Goal: Information Seeking & Learning: Learn about a topic

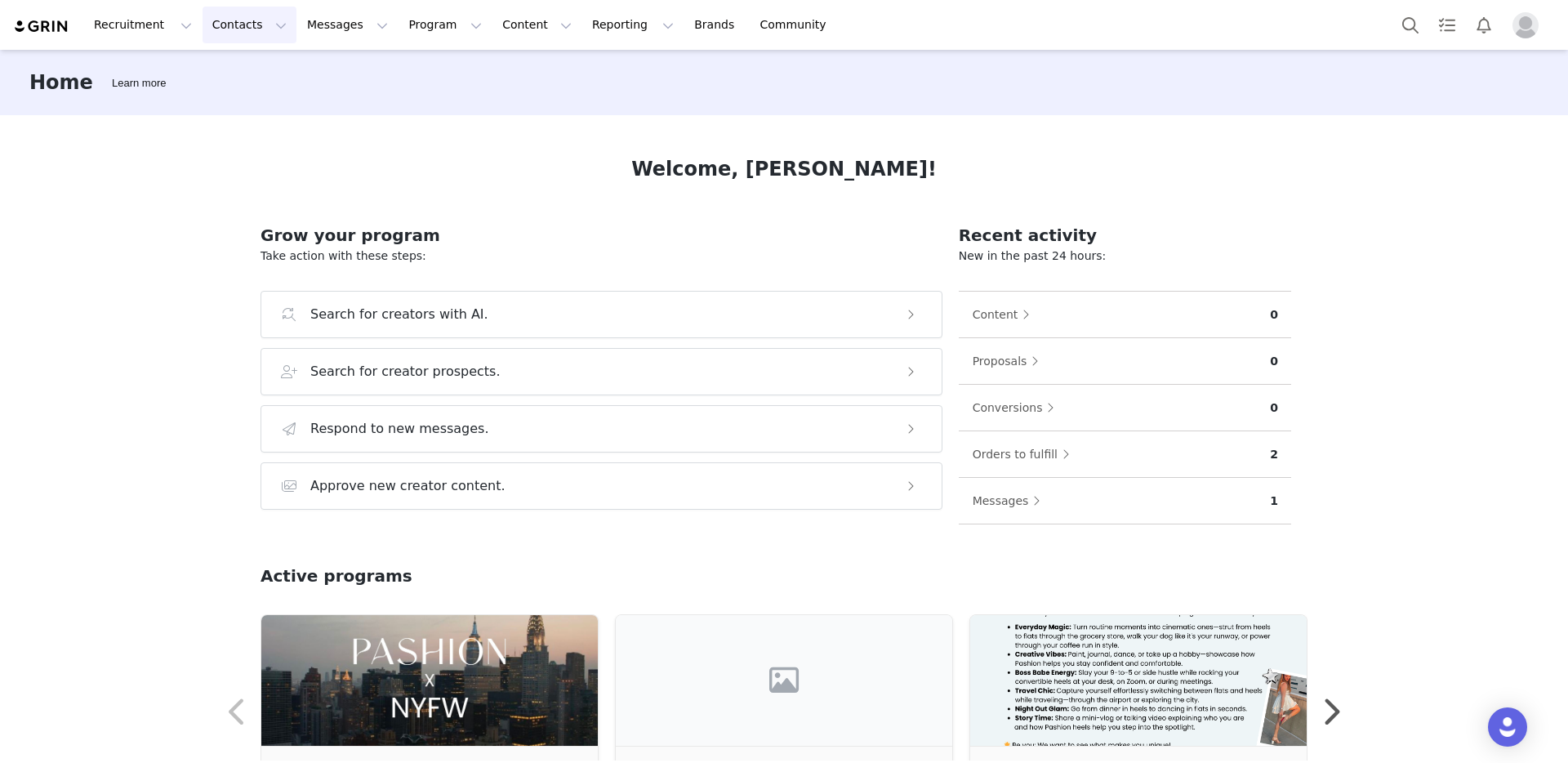
click at [250, 30] on button "Contacts Contacts" at bounding box center [249, 25] width 94 height 37
click at [261, 69] on div "Creators" at bounding box center [255, 72] width 109 height 17
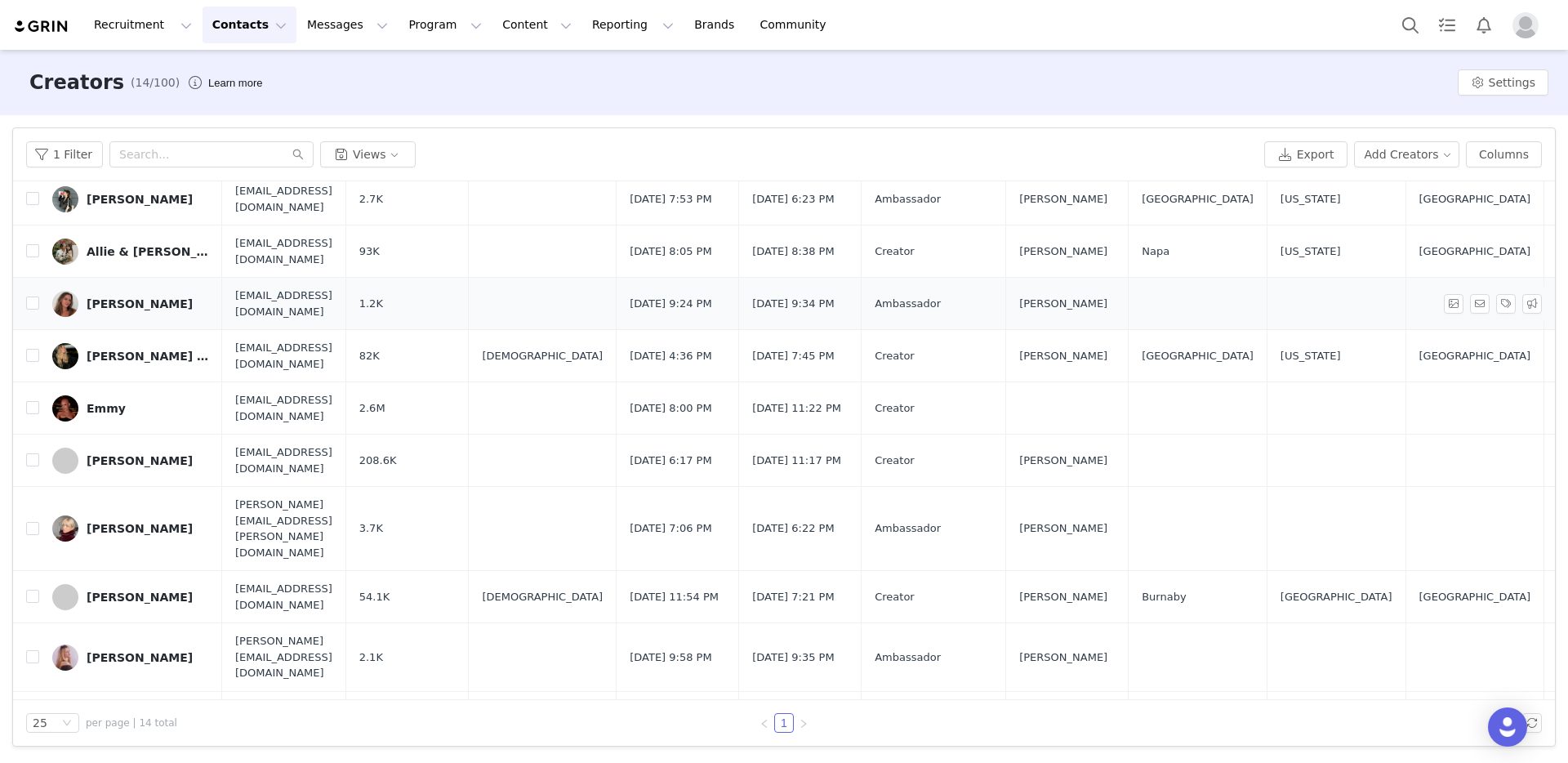
scroll to position [175, 0]
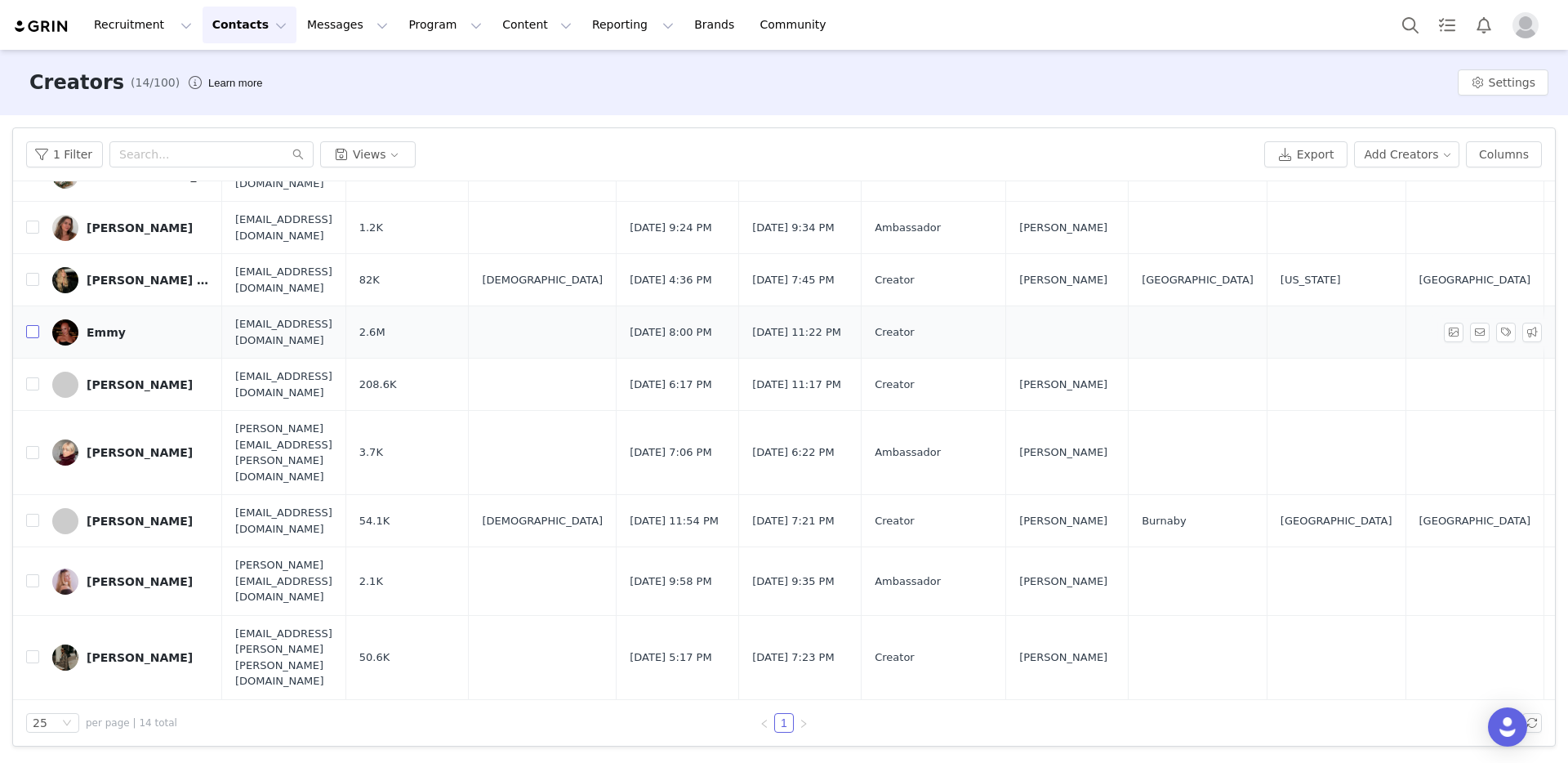
click at [33, 331] on input "checkbox" at bounding box center [32, 331] width 13 height 13
checkbox input "true"
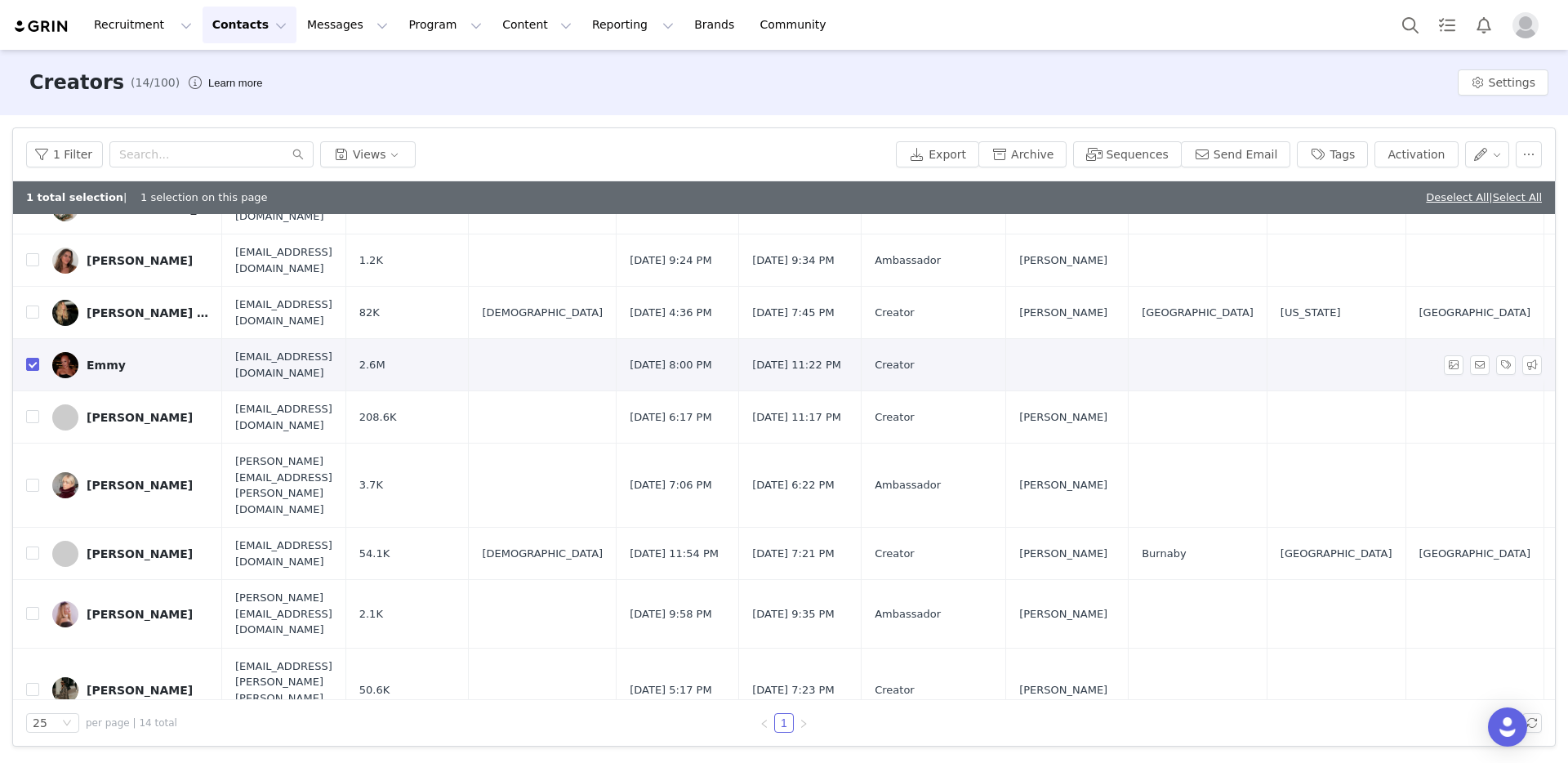
click at [98, 367] on div "Emmy" at bounding box center [107, 365] width 40 height 13
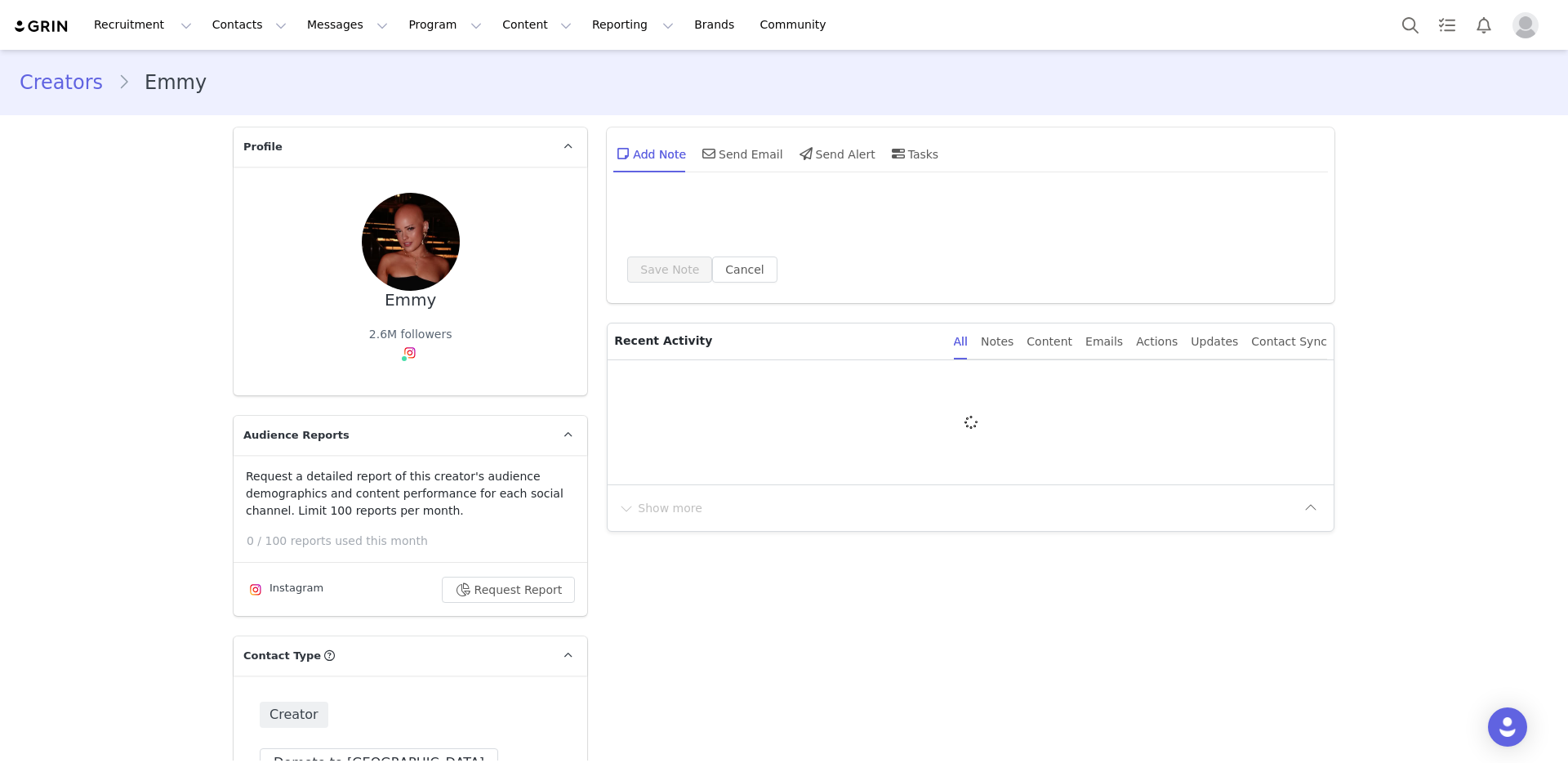
type input "+1 ([GEOGRAPHIC_DATA])"
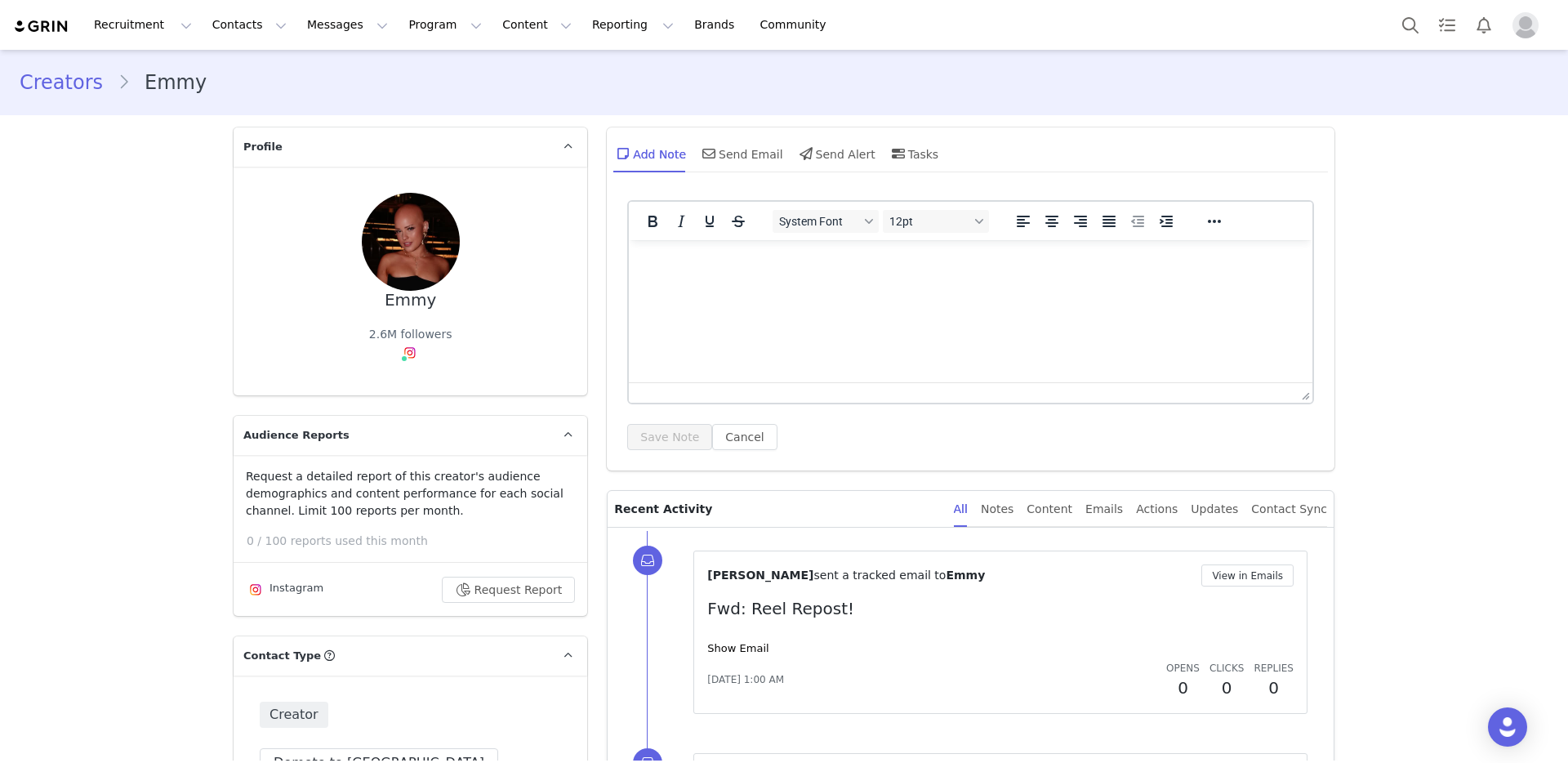
click at [408, 264] on img at bounding box center [411, 242] width 98 height 98
click at [391, 392] on link "@emmycombss" at bounding box center [413, 387] width 91 height 13
click at [76, 83] on link "Creators" at bounding box center [69, 83] width 98 height 29
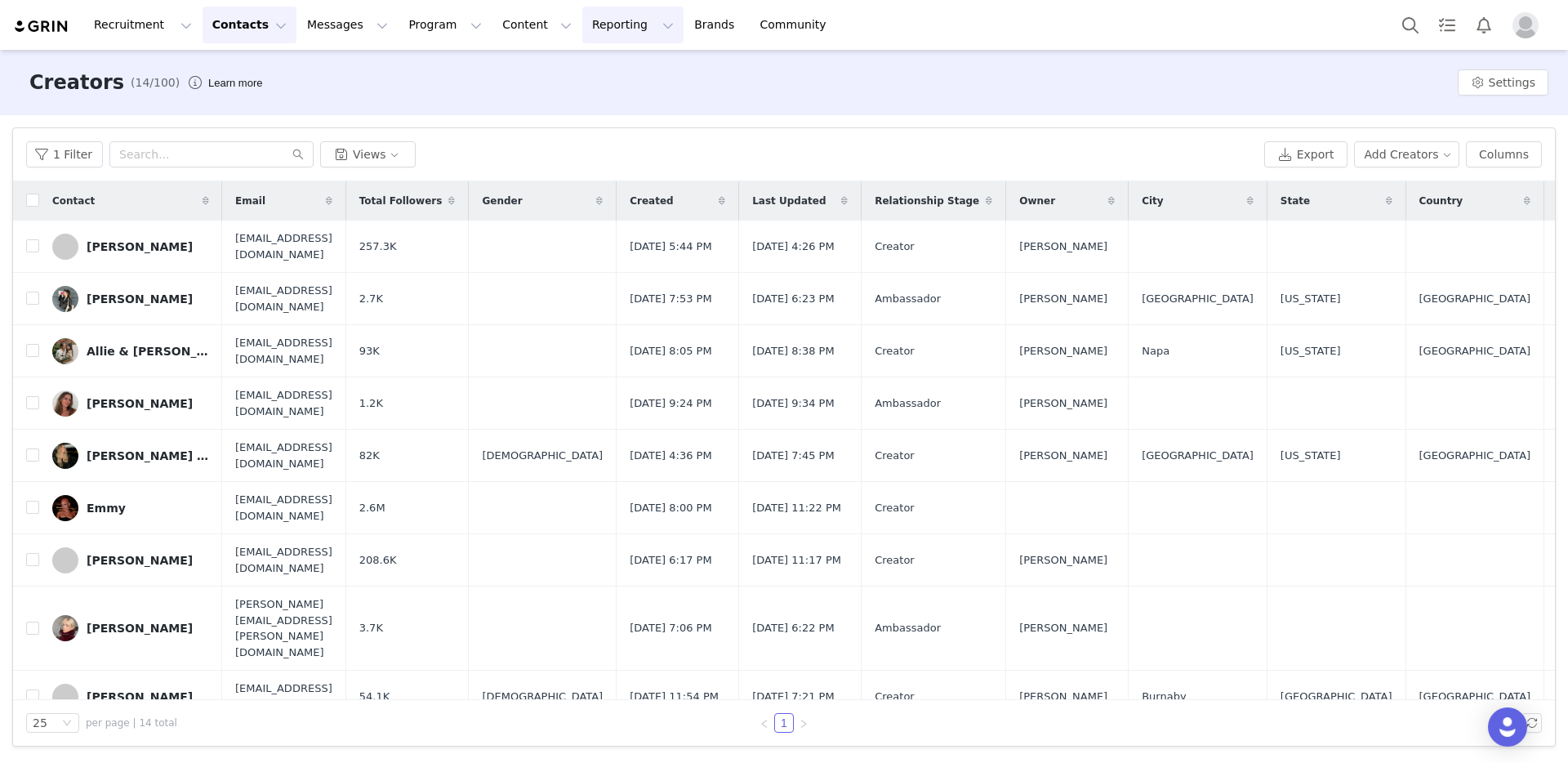
click at [582, 24] on button "Reporting Reporting" at bounding box center [633, 25] width 101 height 37
click at [512, 33] on button "Content Content" at bounding box center [537, 25] width 89 height 37
click at [582, 31] on button "Reporting Reporting" at bounding box center [633, 25] width 101 height 37
click at [506, 29] on button "Content Content" at bounding box center [537, 25] width 89 height 37
click at [606, 23] on button "Reporting Reporting" at bounding box center [633, 25] width 101 height 37
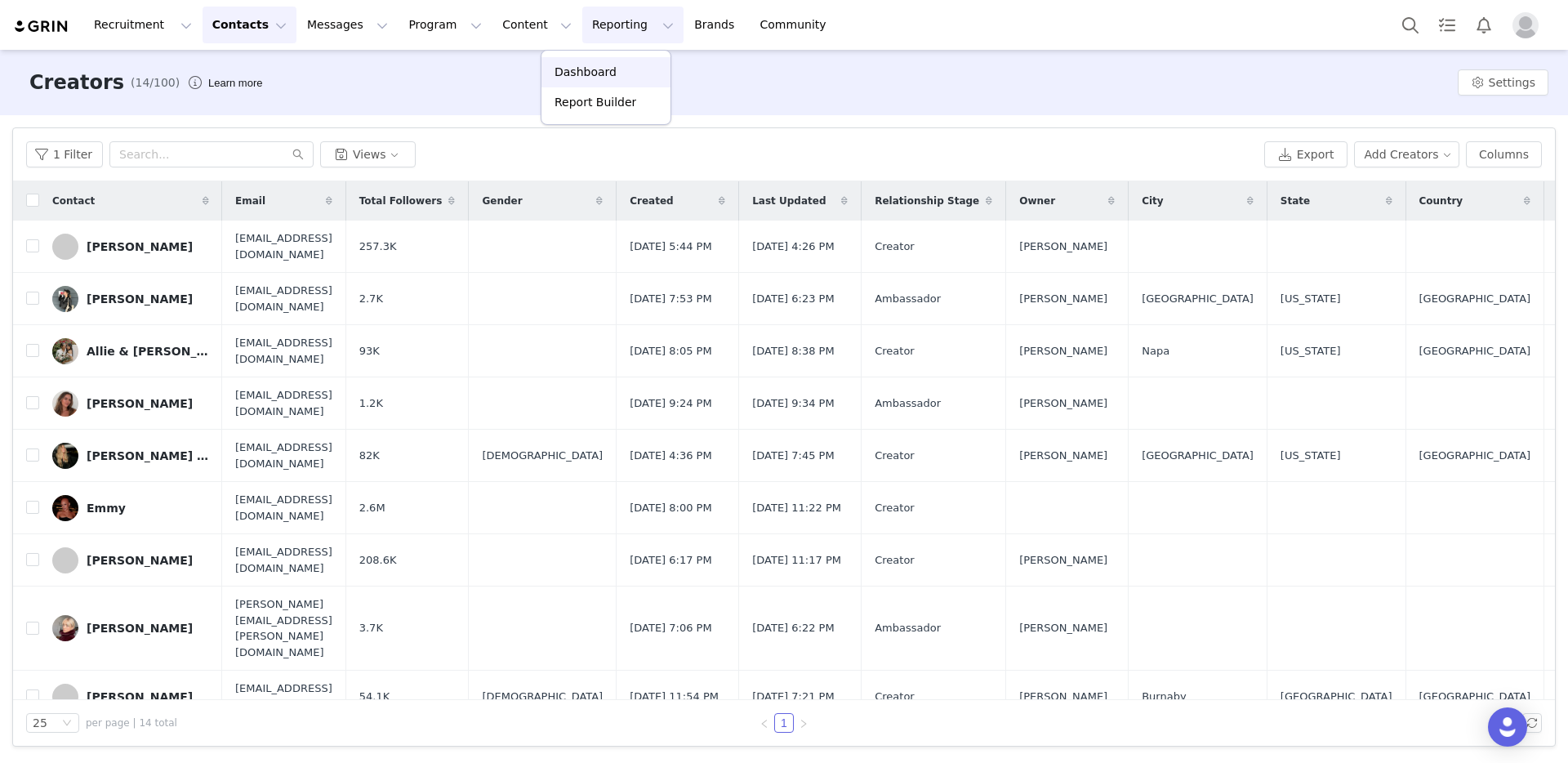
click at [598, 67] on p "Dashboard" at bounding box center [586, 72] width 62 height 17
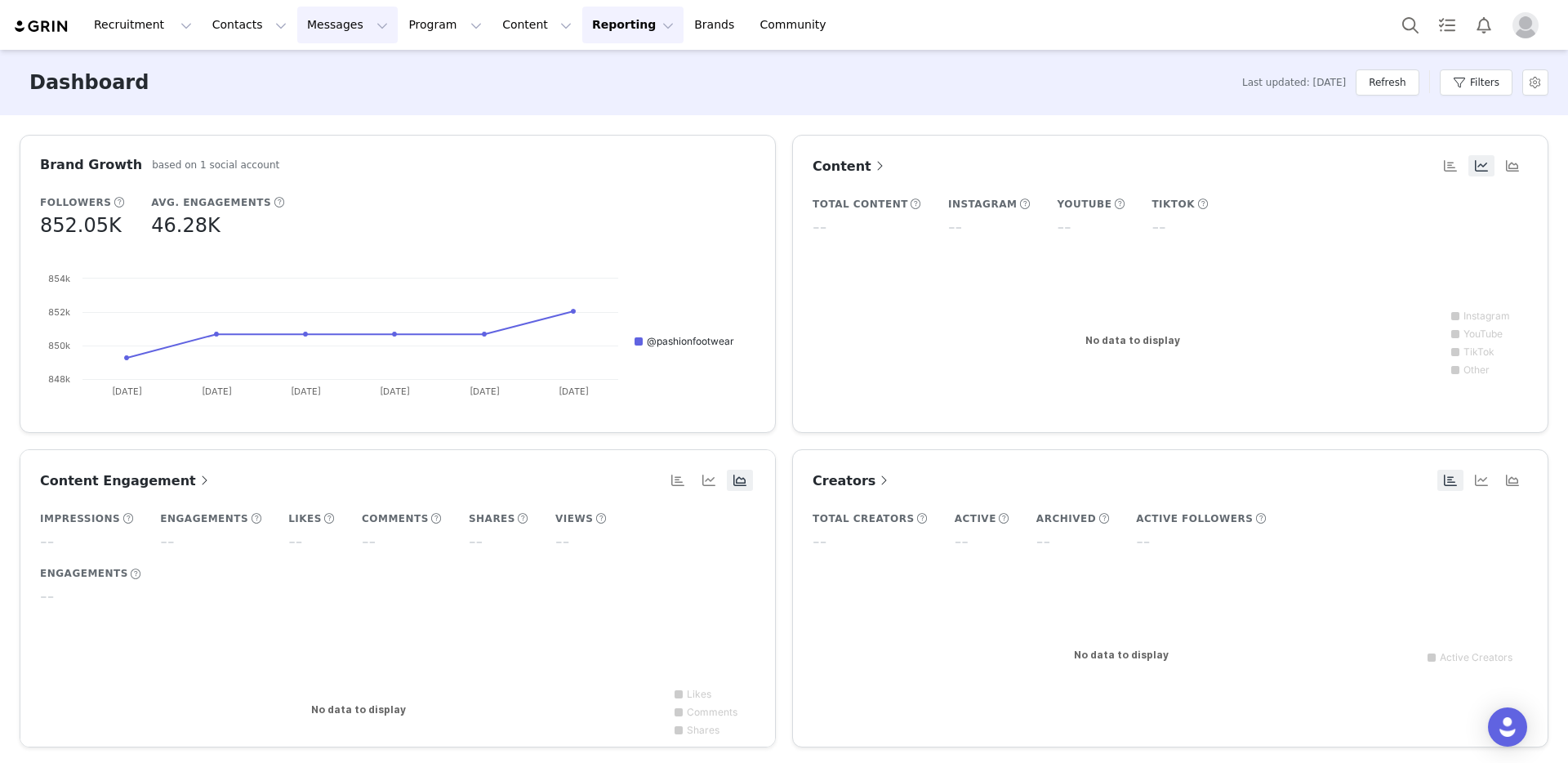
click at [331, 19] on button "Messages Messages" at bounding box center [347, 25] width 101 height 37
click at [407, 23] on button "Program Program" at bounding box center [445, 25] width 93 height 37
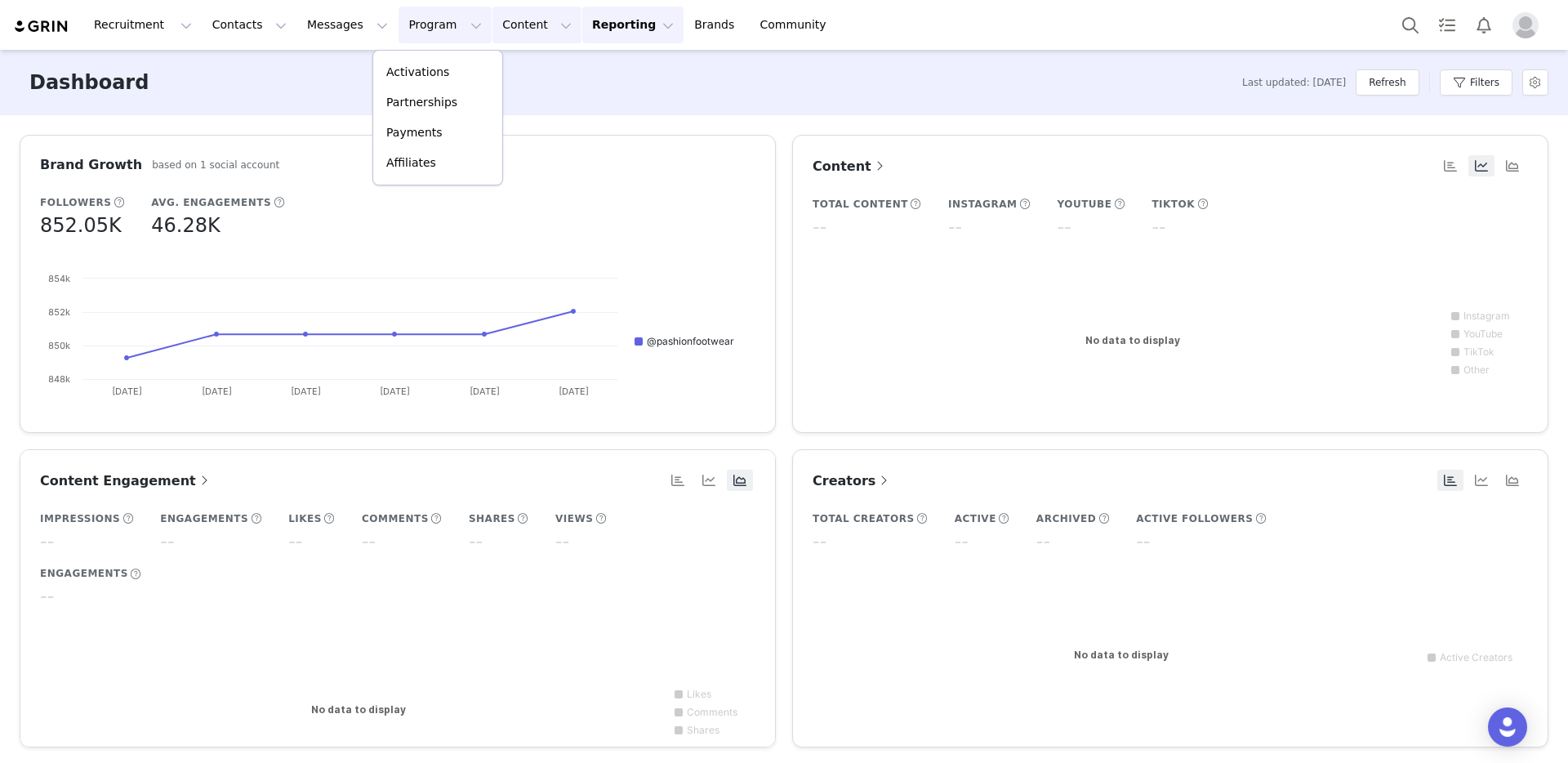
click at [493, 23] on button "Content Content" at bounding box center [537, 25] width 89 height 37
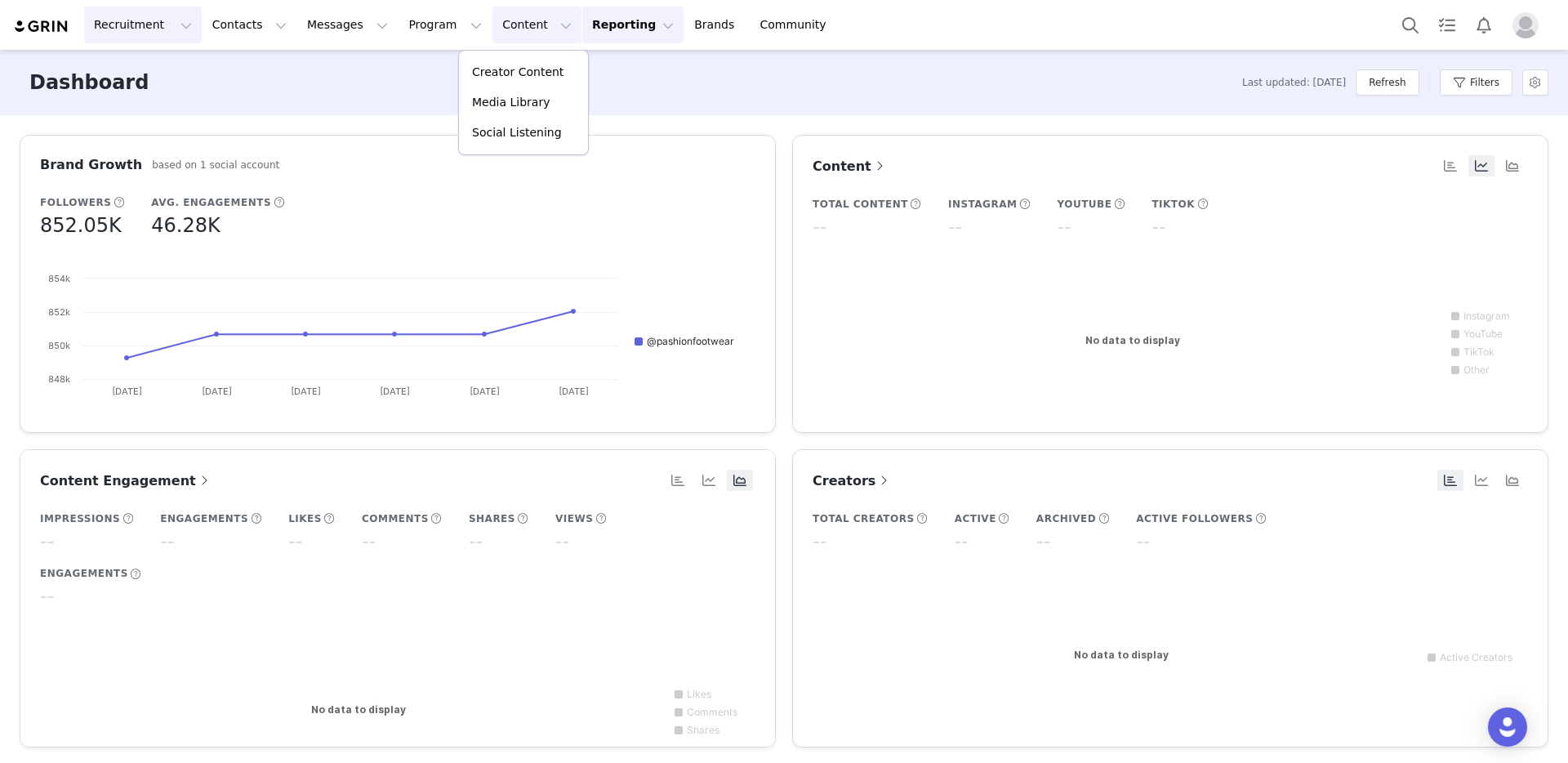
click at [123, 24] on button "Recruitment Recruitment" at bounding box center [143, 25] width 118 height 37
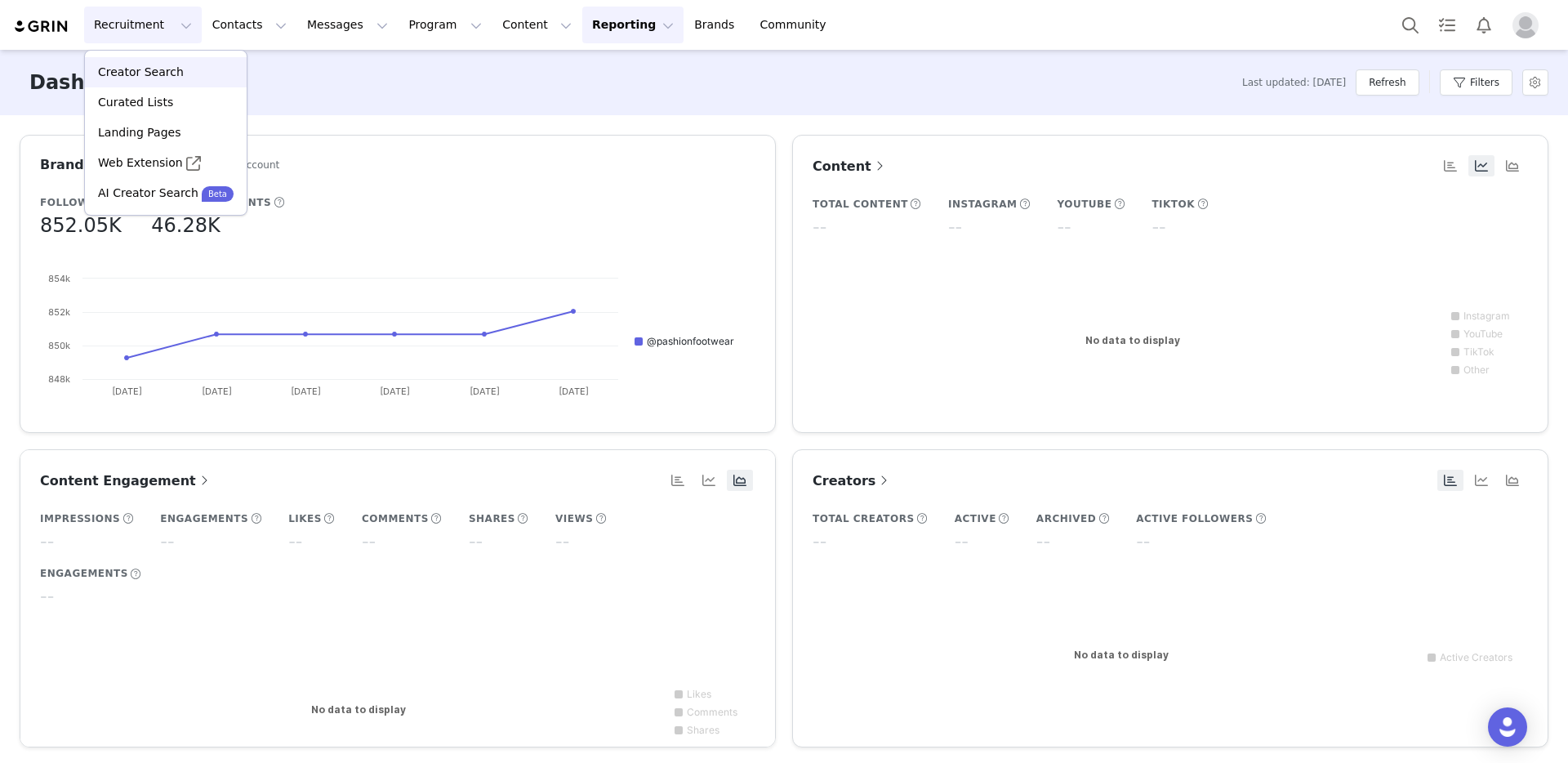
click at [162, 72] on p "Creator Search" at bounding box center [141, 72] width 86 height 17
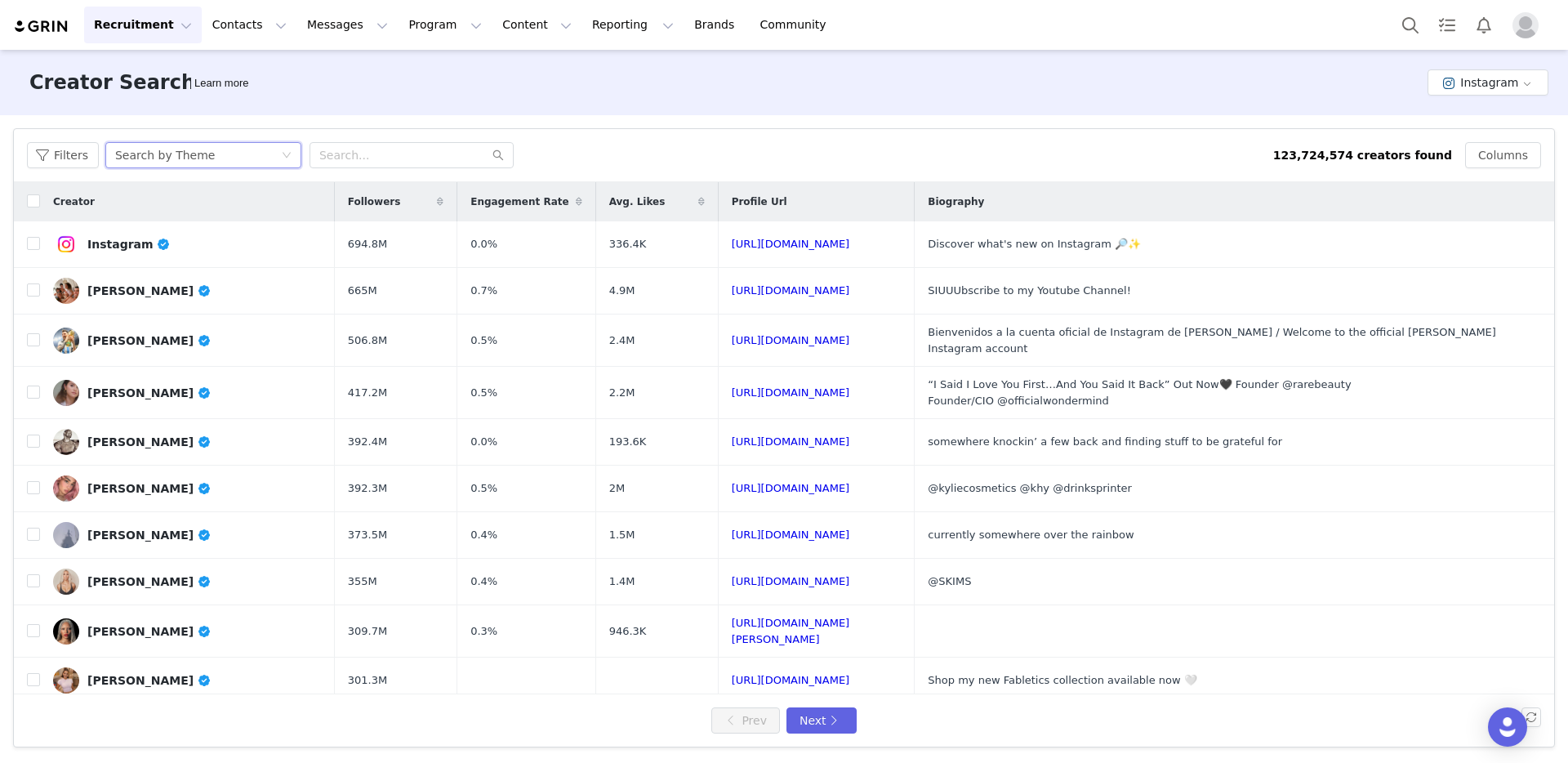
click at [154, 155] on div "Search by Theme" at bounding box center [165, 155] width 100 height 24
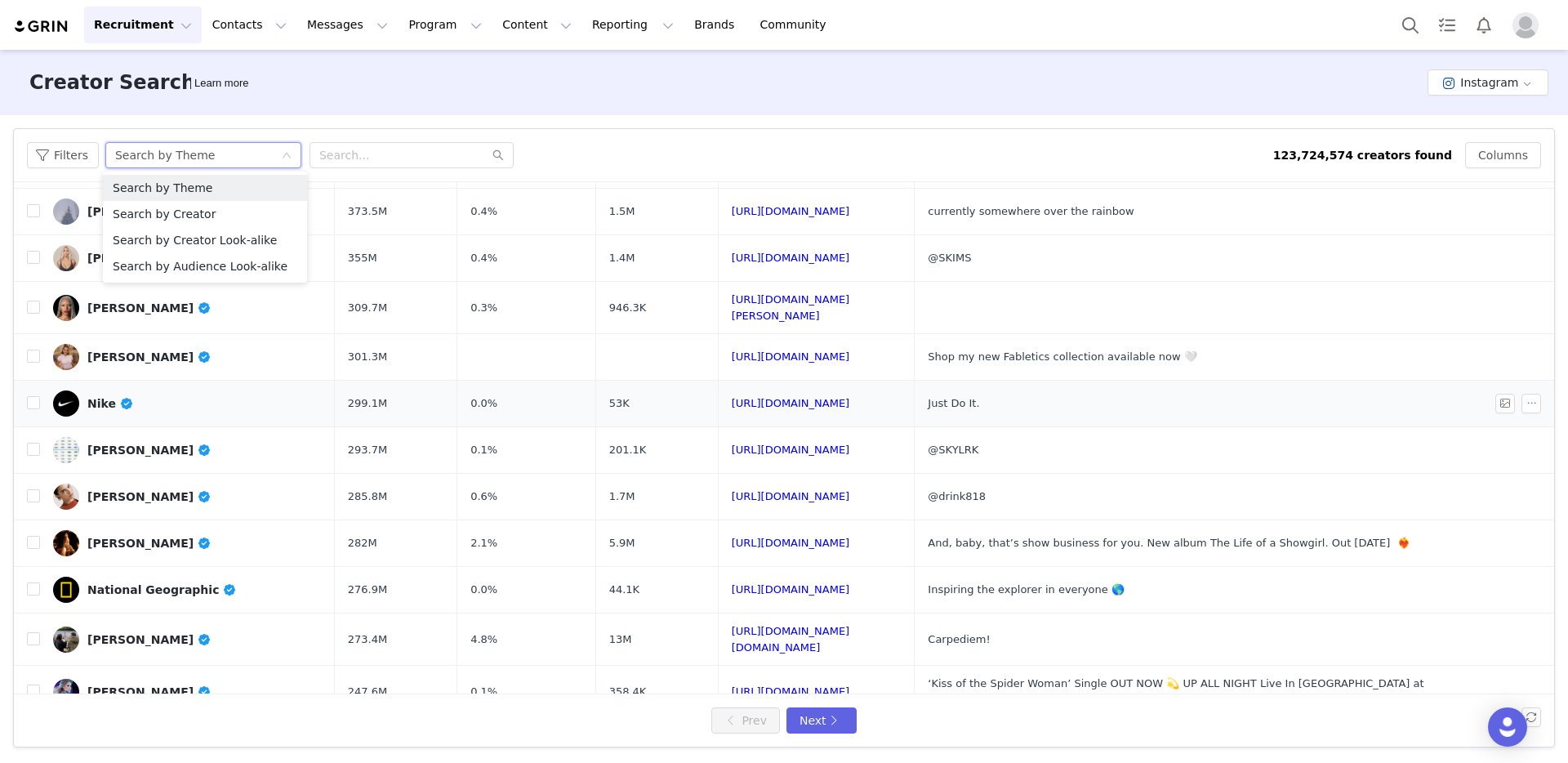
scroll to position [327, 0]
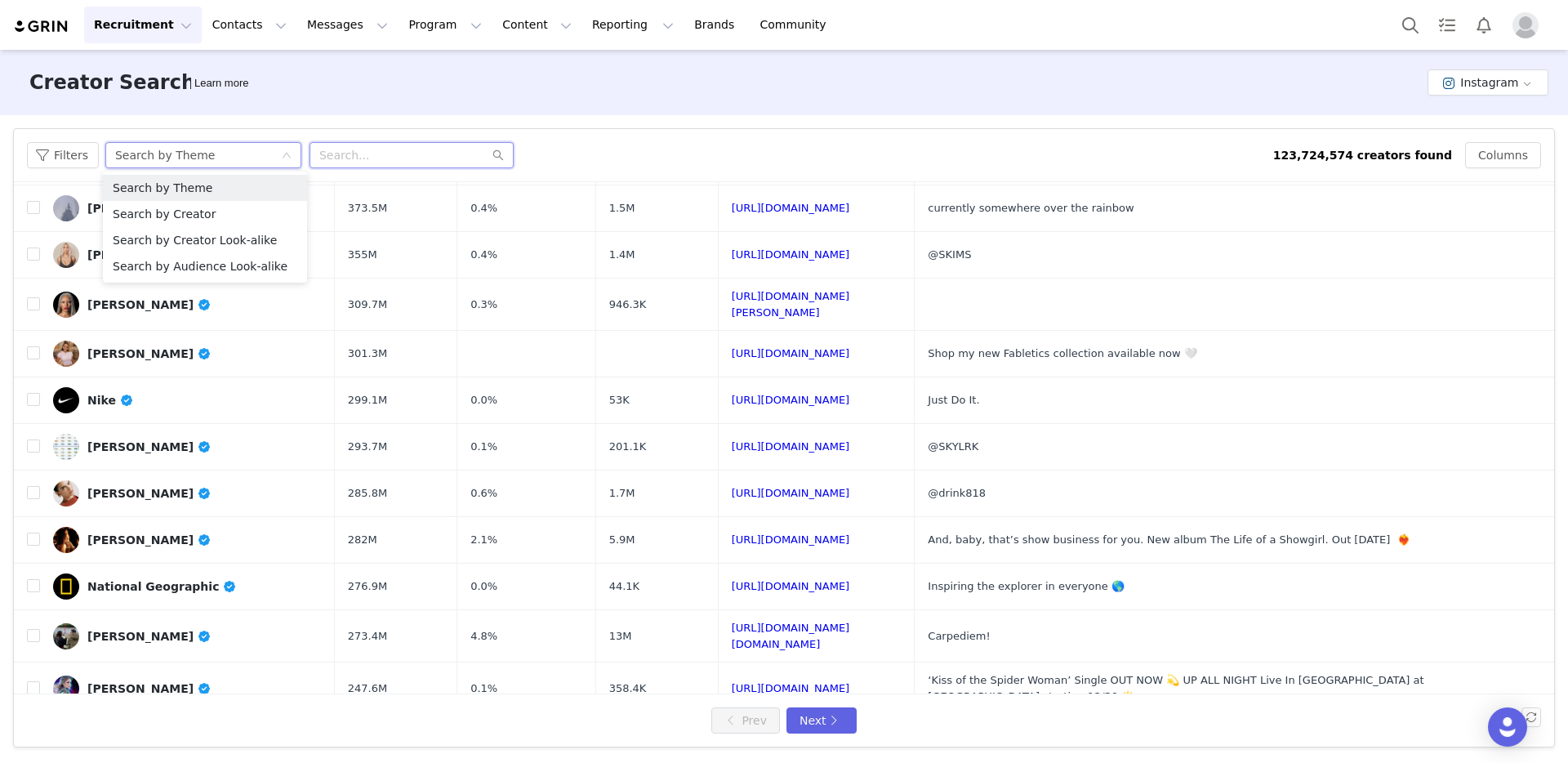
click at [342, 152] on input "text" at bounding box center [411, 155] width 204 height 26
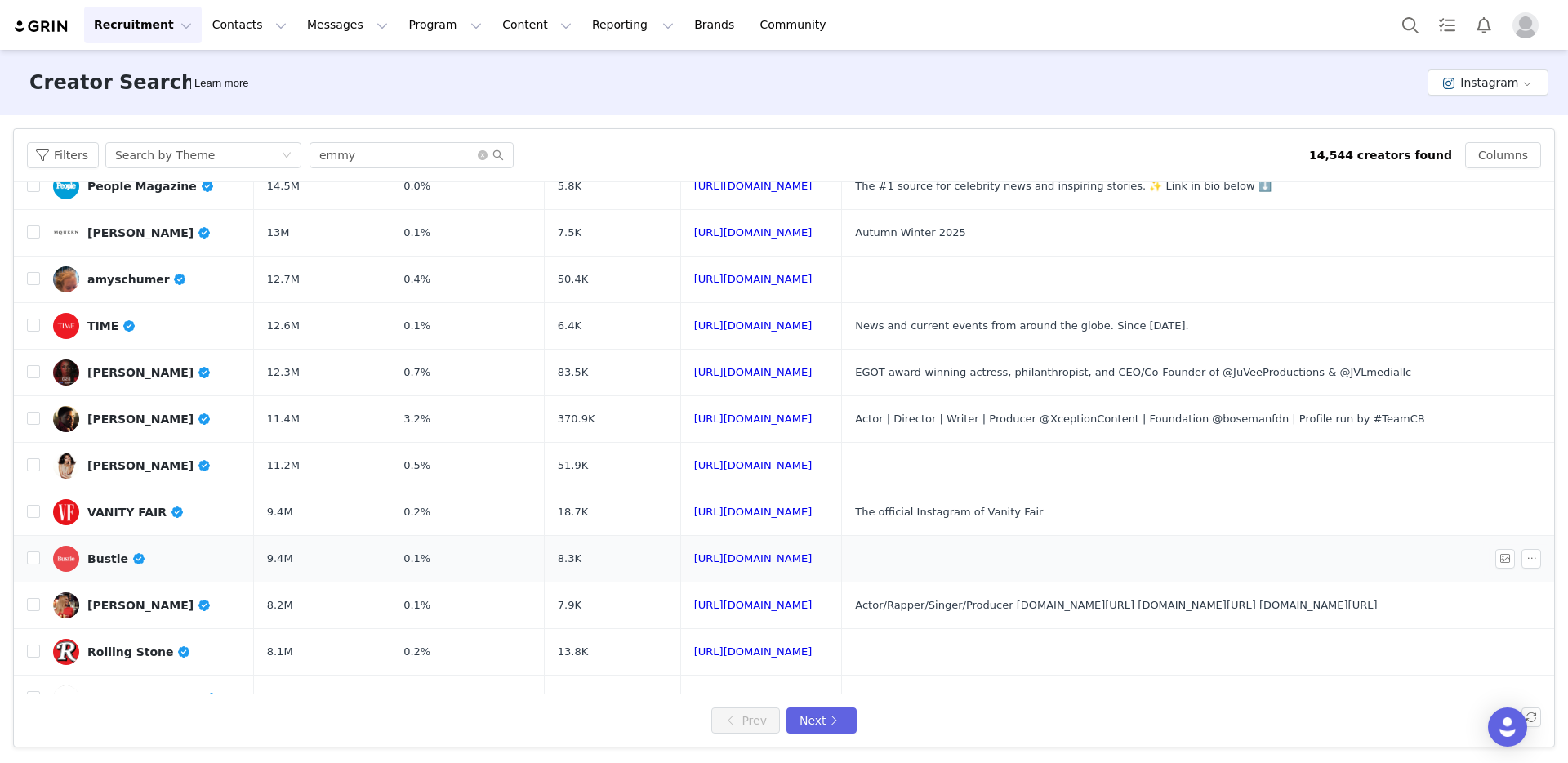
scroll to position [458, 0]
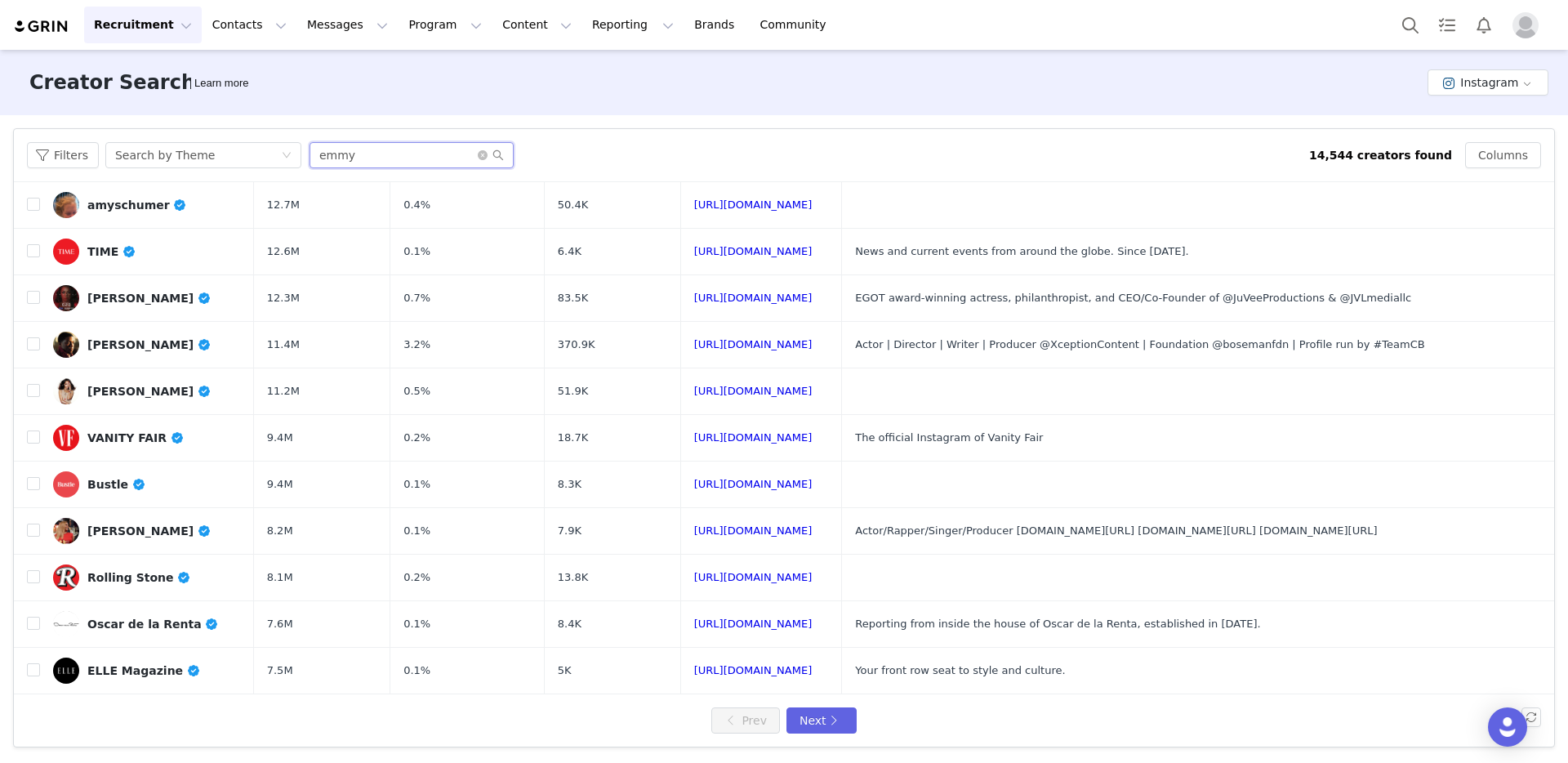
click at [423, 149] on input "emmy" at bounding box center [411, 155] width 204 height 26
type input "[PERSON_NAME]"
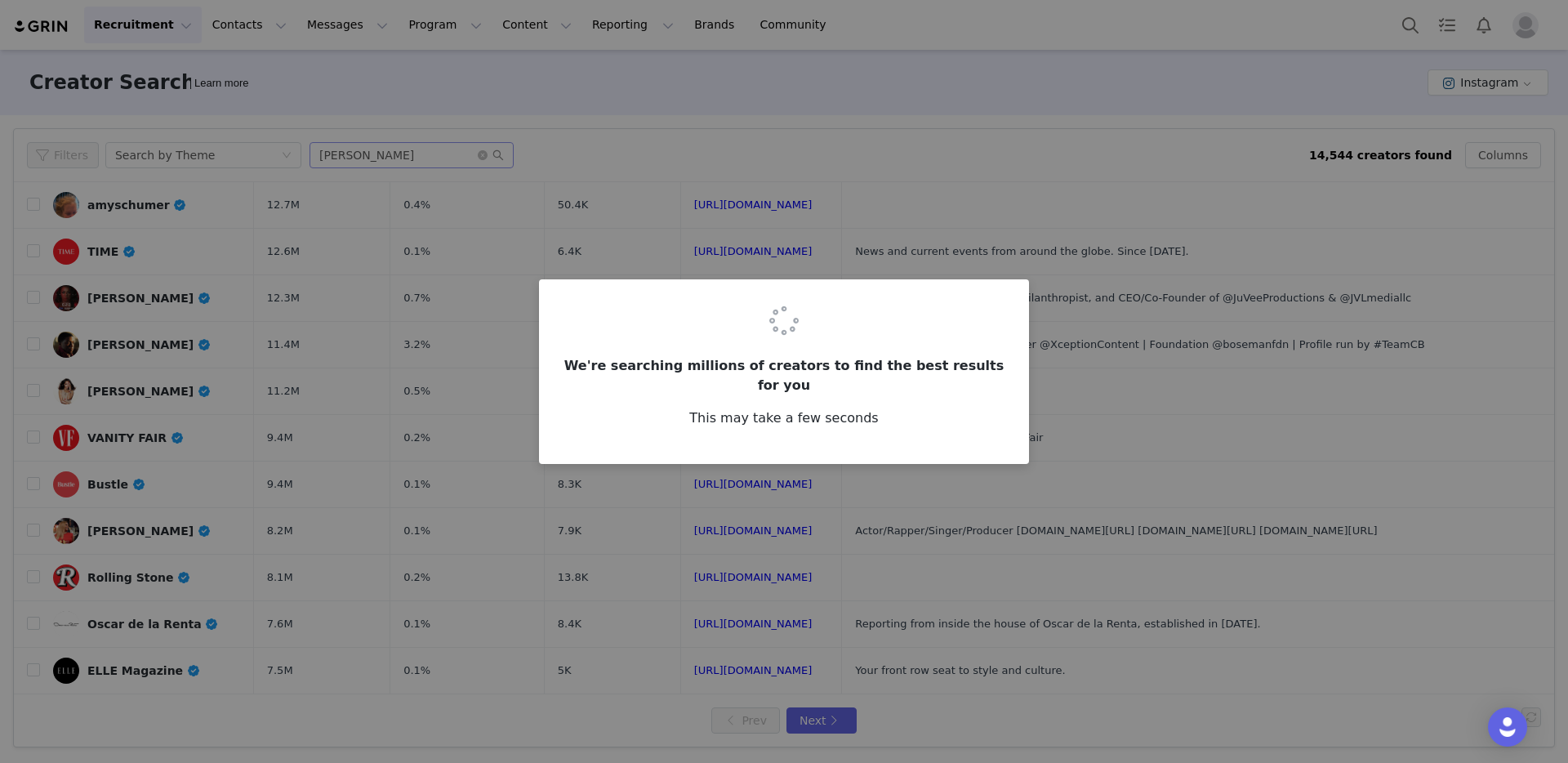
scroll to position [0, 0]
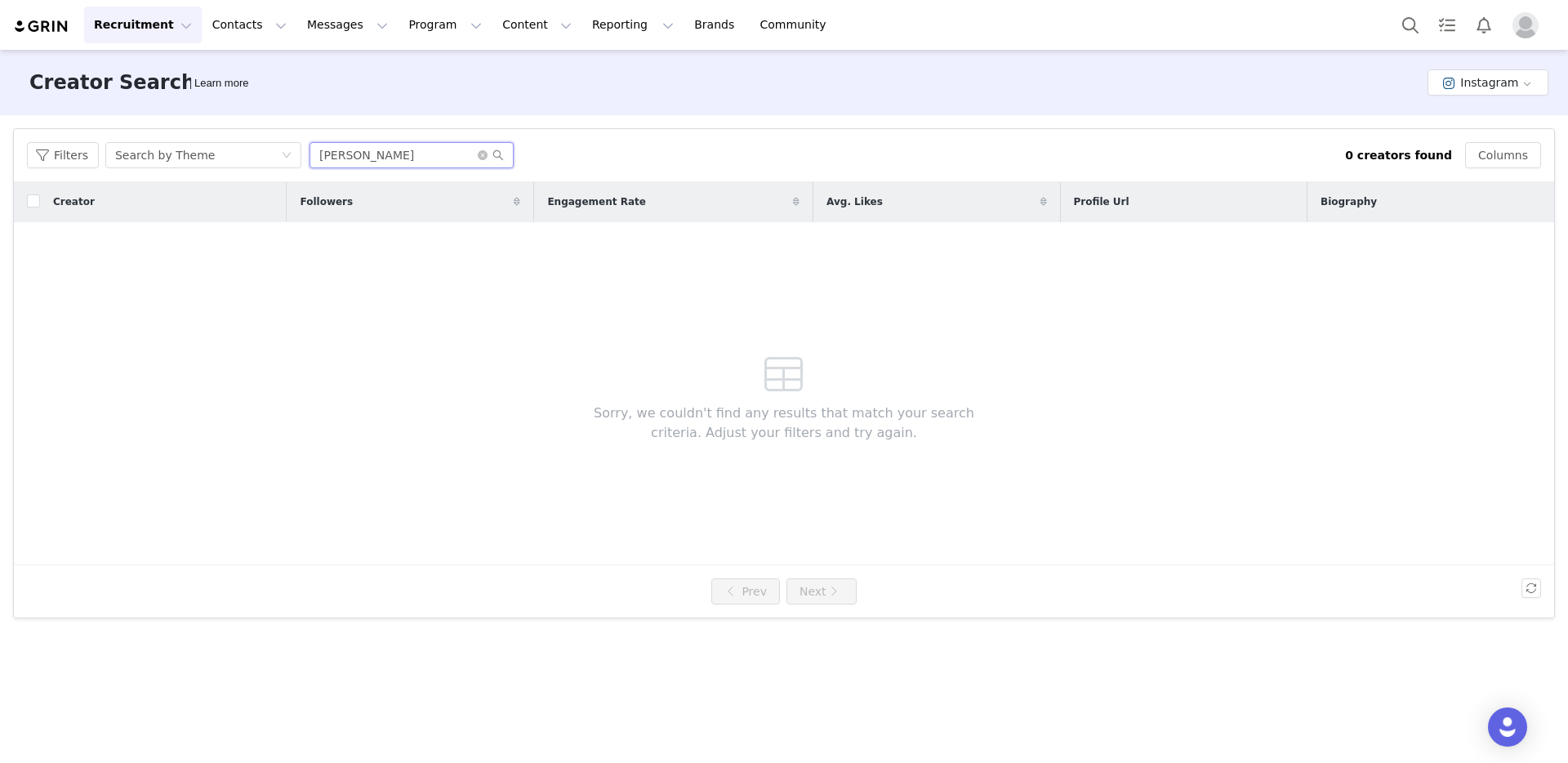
click at [393, 158] on input "[PERSON_NAME]" at bounding box center [411, 155] width 204 height 26
drag, startPoint x: 398, startPoint y: 157, endPoint x: 294, endPoint y: 155, distance: 104.0
click at [294, 155] on div "Filters Search by Theme [PERSON_NAME]" at bounding box center [686, 155] width 1318 height 26
click at [479, 157] on icon "icon: close-circle" at bounding box center [482, 155] width 9 height 9
click at [401, 155] on input "text" at bounding box center [411, 155] width 204 height 26
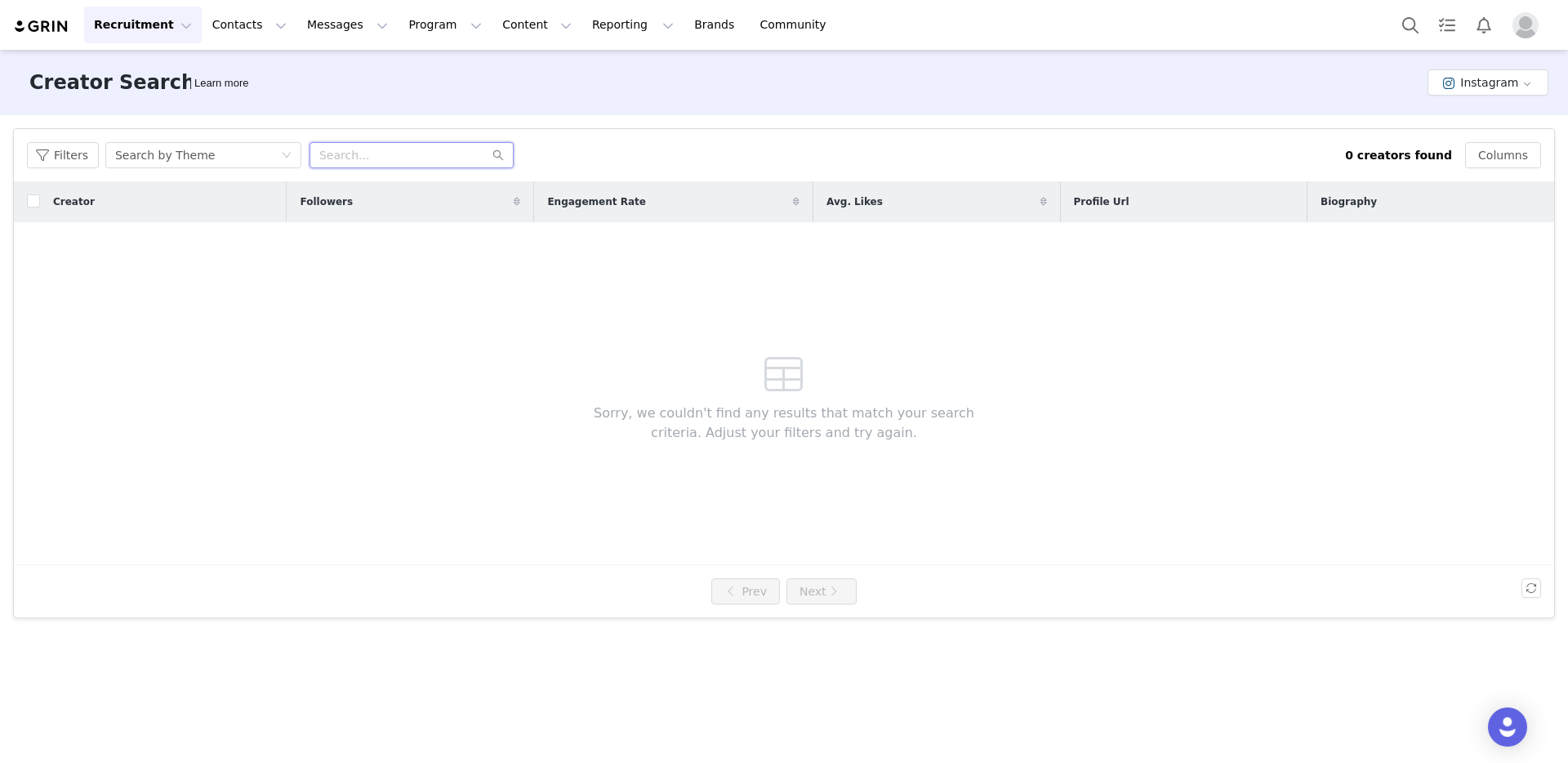
click at [383, 152] on input "text" at bounding box center [411, 155] width 204 height 26
click at [169, 150] on div "Search by Theme" at bounding box center [165, 155] width 100 height 24
click at [515, 137] on div "Filters Search by Theme 0 creators found Columns" at bounding box center [784, 156] width 1540 height 53
click at [251, 154] on div "Search by Theme" at bounding box center [198, 155] width 166 height 24
click at [800, 142] on div "Filters Search by Theme" at bounding box center [686, 155] width 1318 height 26
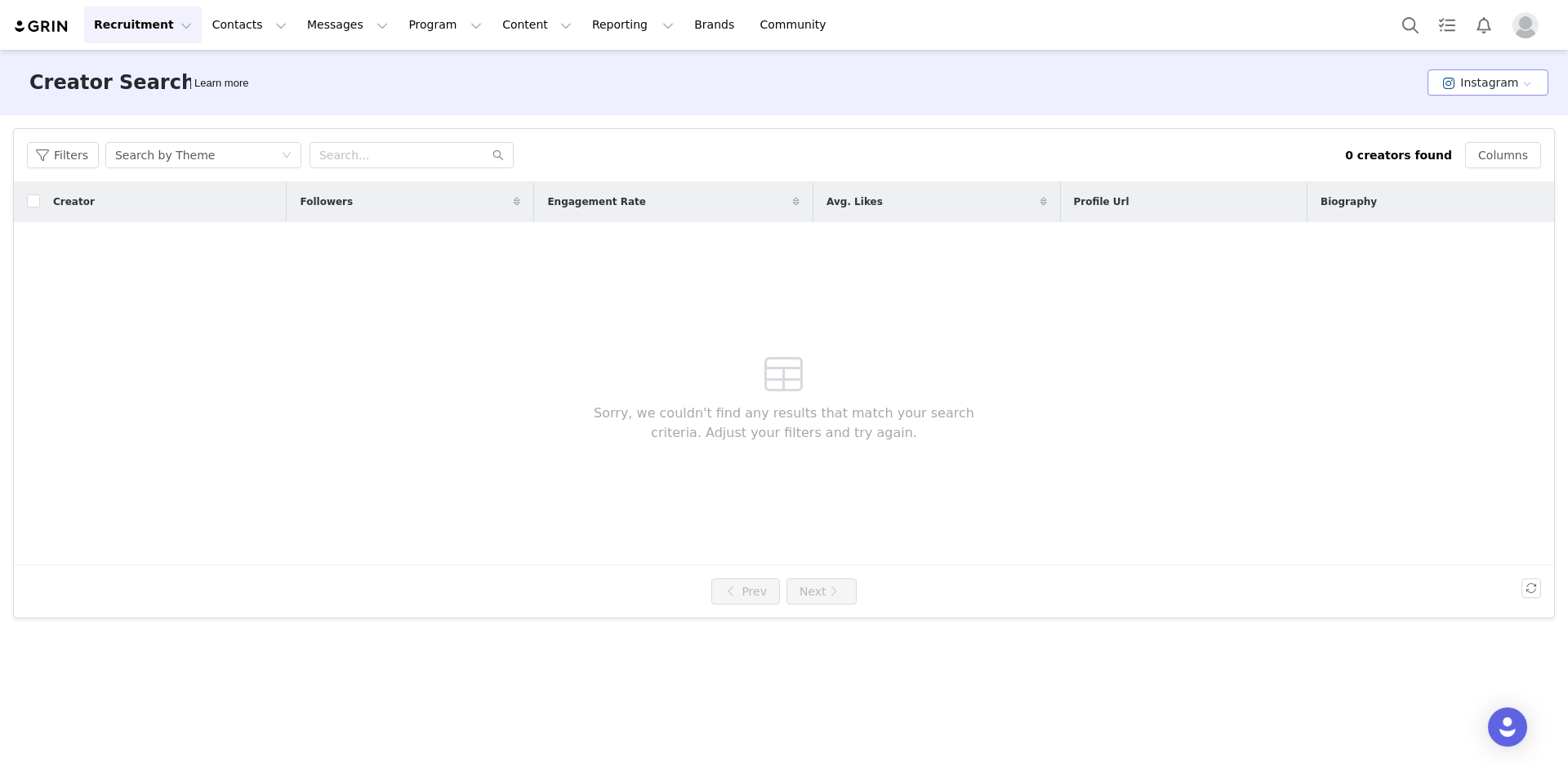
click at [1512, 80] on button "Instagram" at bounding box center [1488, 83] width 121 height 26
click at [1214, 99] on div "Creator Search Learn more Instagram" at bounding box center [784, 83] width 1568 height 65
